Goal: Transaction & Acquisition: Purchase product/service

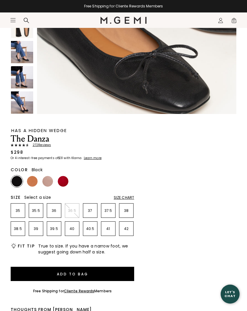
scroll to position [599, 0]
click at [64, 179] on img at bounding box center [63, 181] width 11 height 11
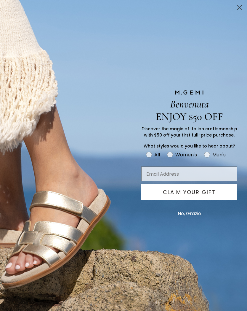
click at [239, 9] on circle "Close dialog" at bounding box center [240, 8] width 10 height 10
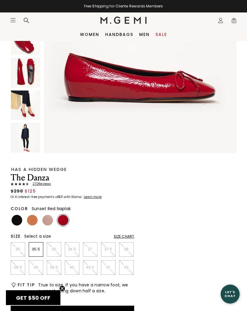
scroll to position [99, 0]
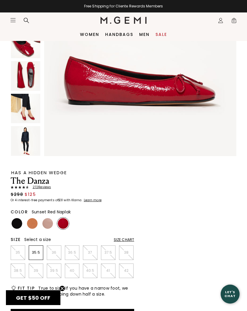
click at [33, 80] on img at bounding box center [25, 75] width 29 height 29
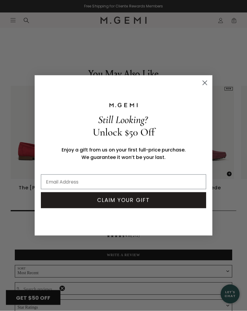
scroll to position [956, 0]
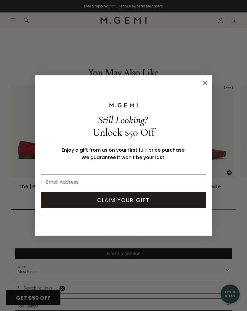
click at [205, 88] on circle "Close dialog" at bounding box center [205, 83] width 10 height 10
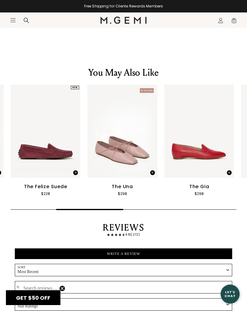
click at [10, 23] on icon "Icons/20x20/hamburger@2x" at bounding box center [13, 20] width 6 height 6
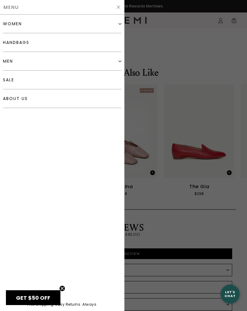
click at [22, 25] on div "women" at bounding box center [62, 24] width 119 height 19
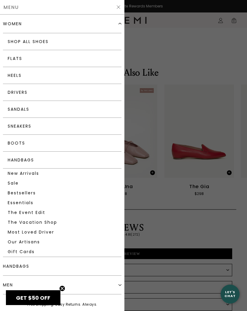
click at [28, 27] on div "women" at bounding box center [62, 24] width 119 height 18
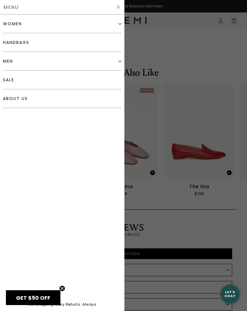
click at [118, 28] on div "women" at bounding box center [62, 24] width 119 height 19
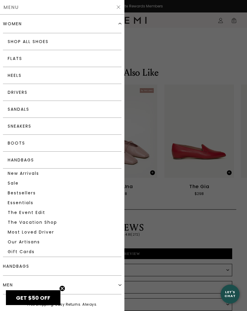
click at [20, 60] on link "Flats" at bounding box center [62, 58] width 119 height 17
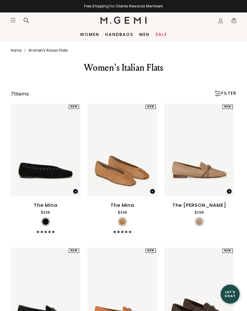
click at [219, 95] on div "FILTER" at bounding box center [225, 93] width 22 height 6
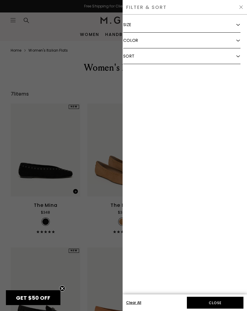
click at [236, 43] on div "Color" at bounding box center [181, 41] width 117 height 16
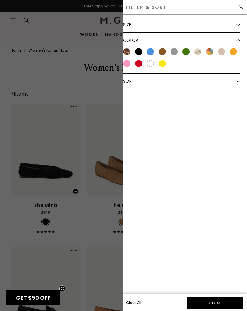
click at [137, 64] on div at bounding box center [138, 63] width 7 height 7
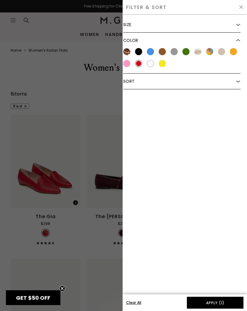
click at [216, 302] on button "Apply (1)" at bounding box center [215, 302] width 57 height 12
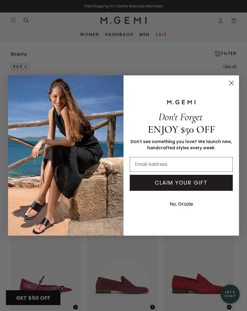
scroll to position [38, 0]
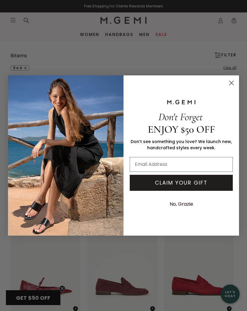
click at [234, 83] on circle "Close dialog" at bounding box center [232, 83] width 10 height 10
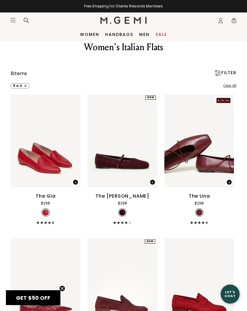
scroll to position [0, 0]
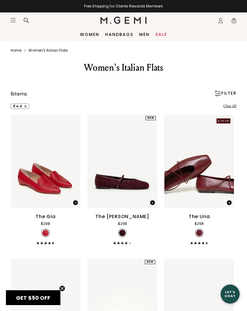
click at [47, 220] on div "The Gia" at bounding box center [46, 216] width 20 height 7
click at [45, 49] on link "Women's italian flats" at bounding box center [47, 50] width 39 height 5
click at [219, 96] on img at bounding box center [218, 93] width 6 height 6
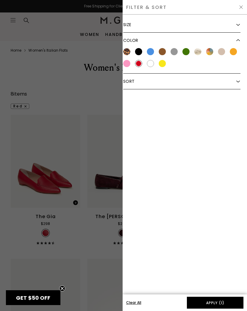
click at [183, 14] on div "FILTER & SORT" at bounding box center [185, 7] width 124 height 15
click at [166, 10] on div "FILTER & SORT" at bounding box center [185, 7] width 124 height 15
click at [238, 26] on img at bounding box center [238, 25] width 4 height 4
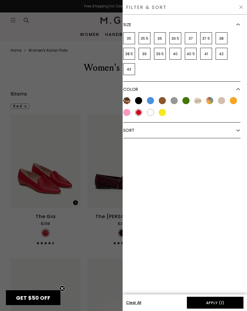
click at [238, 25] on img at bounding box center [238, 25] width 4 height 4
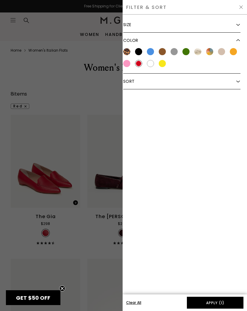
click at [239, 6] on img at bounding box center [241, 7] width 5 height 5
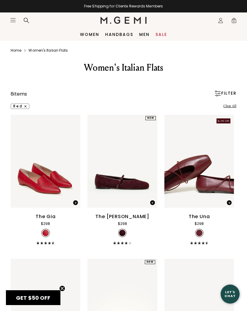
click at [13, 20] on icon "Icons/20x20/hamburger@2x" at bounding box center [13, 20] width 6 height 6
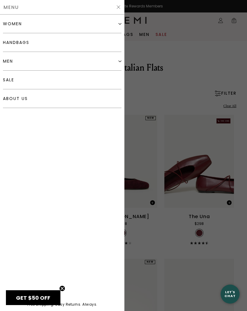
click at [27, 28] on div "women" at bounding box center [62, 24] width 119 height 19
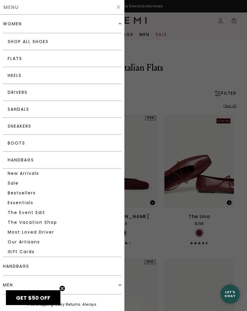
click at [47, 43] on link "Shop All Shoes" at bounding box center [62, 41] width 119 height 17
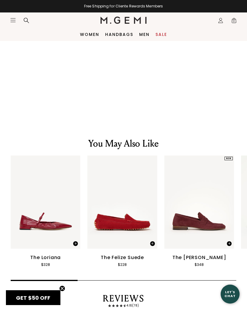
scroll to position [850, 0]
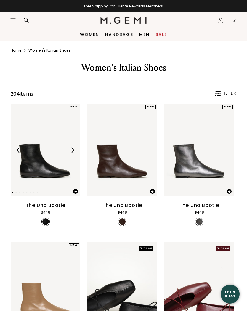
click at [219, 96] on img at bounding box center [218, 93] width 6 height 6
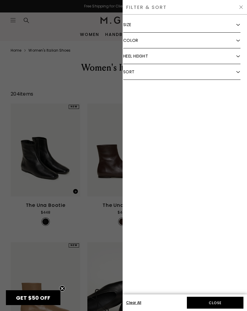
click at [238, 41] on img at bounding box center [238, 41] width 4 height 4
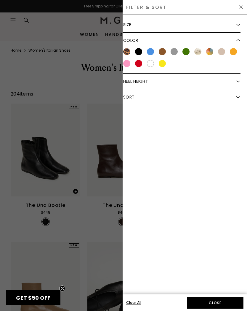
click at [138, 63] on div at bounding box center [138, 63] width 7 height 7
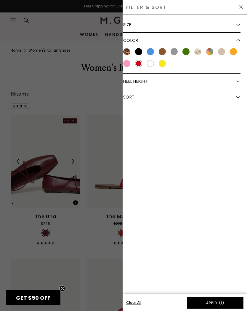
click at [223, 305] on button "Apply (1)" at bounding box center [215, 302] width 57 height 12
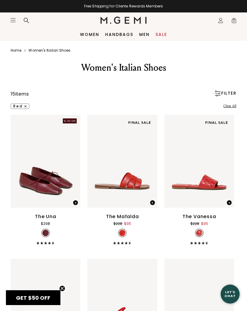
click at [232, 109] on div "Clear All" at bounding box center [209, 105] width 54 height 5
